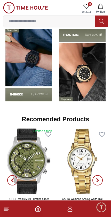
scroll to position [431, 0]
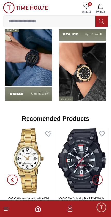
click at [27, 87] on img at bounding box center [28, 64] width 51 height 80
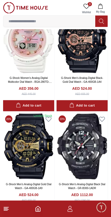
scroll to position [1027, 0]
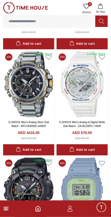
scroll to position [2466, 0]
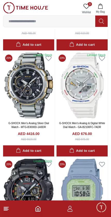
click at [35, 210] on icon "Home" at bounding box center [38, 208] width 6 height 6
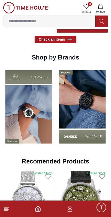
scroll to position [388, 0]
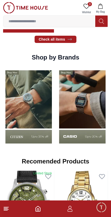
click at [89, 133] on img at bounding box center [82, 107] width 51 height 80
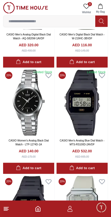
scroll to position [404, 0]
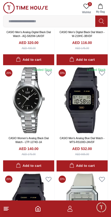
click at [90, 114] on img at bounding box center [82, 100] width 51 height 66
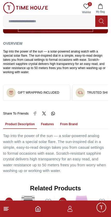
scroll to position [271, 0]
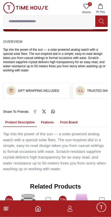
click at [41, 210] on icon "Home" at bounding box center [38, 208] width 6 height 6
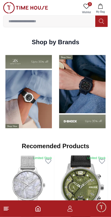
scroll to position [404, 0]
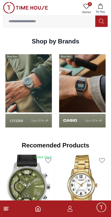
click at [91, 108] on img at bounding box center [82, 91] width 51 height 80
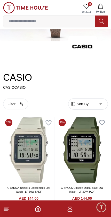
scroll to position [36, 0]
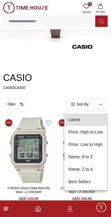
click at [95, 133] on li "Price: High to Low" at bounding box center [85, 132] width 43 height 12
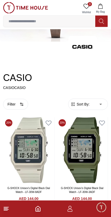
type input "*"
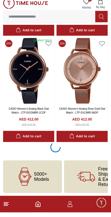
scroll to position [1064, 0]
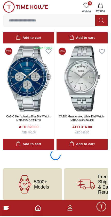
scroll to position [3182, 0]
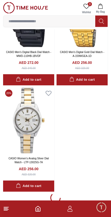
scroll to position [5264, 0]
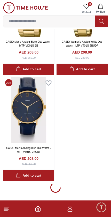
scroll to position [6971, 0]
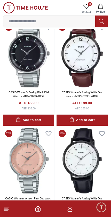
scroll to position [8301, 0]
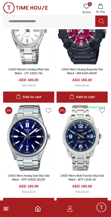
scroll to position [8900, 0]
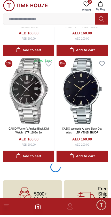
scroll to position [10699, 0]
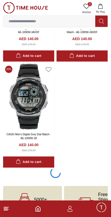
scroll to position [12605, 0]
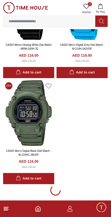
scroll to position [14499, 0]
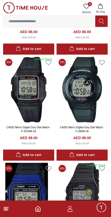
scroll to position [16007, 0]
